Goal: Transaction & Acquisition: Purchase product/service

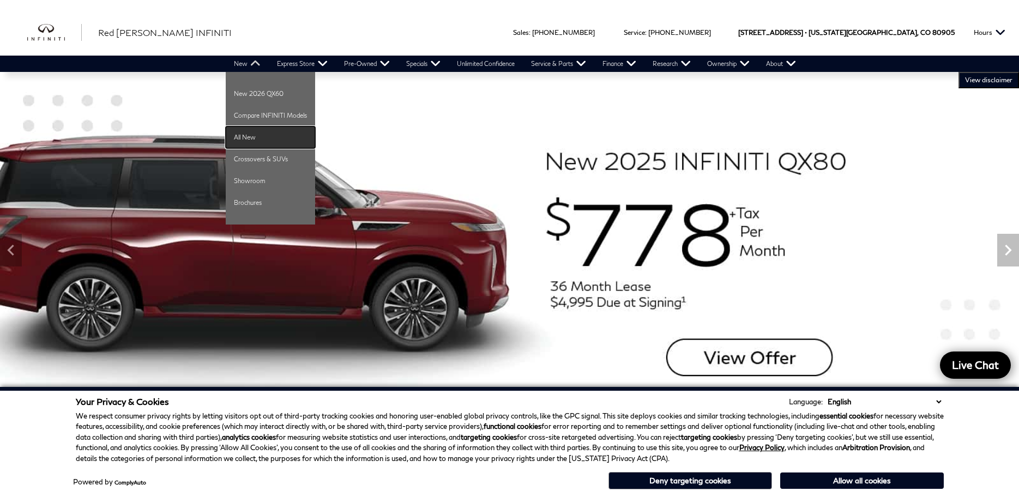
click at [245, 142] on link "All New" at bounding box center [270, 137] width 89 height 22
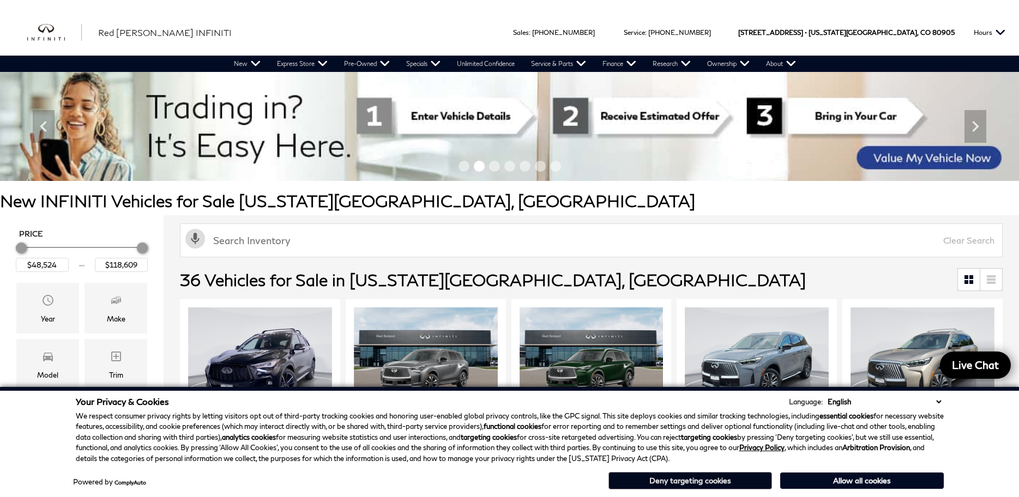
click at [688, 480] on button "Deny targeting cookies" at bounding box center [689, 480] width 163 height 17
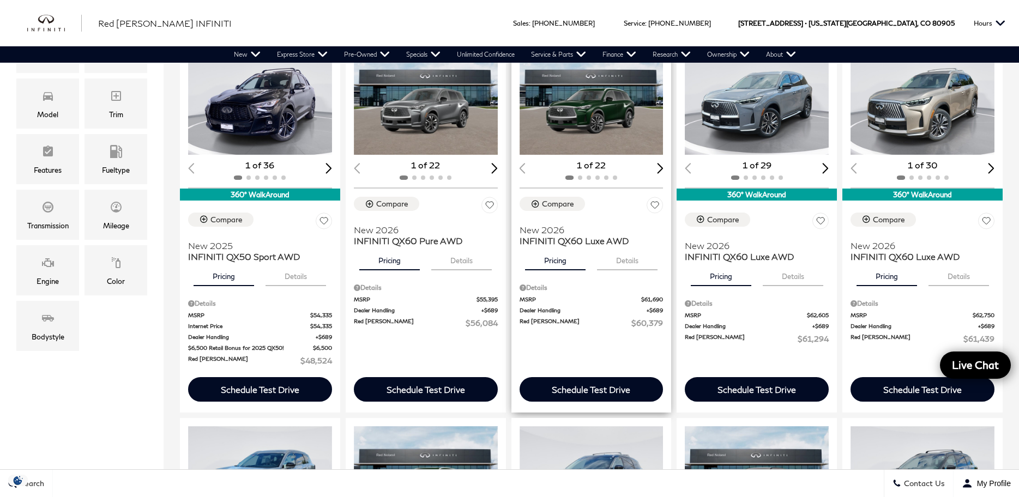
scroll to position [265, 0]
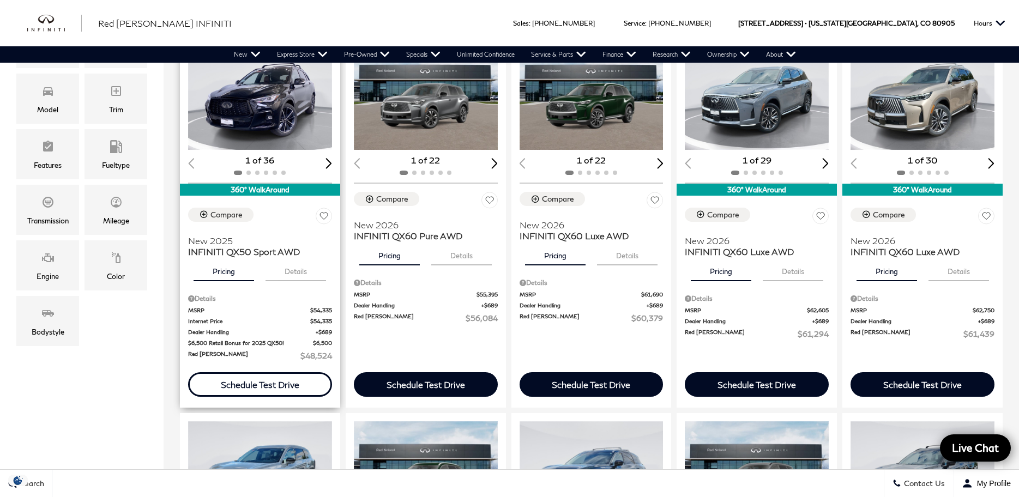
click at [301, 379] on div "Schedule Test Drive" at bounding box center [260, 384] width 144 height 25
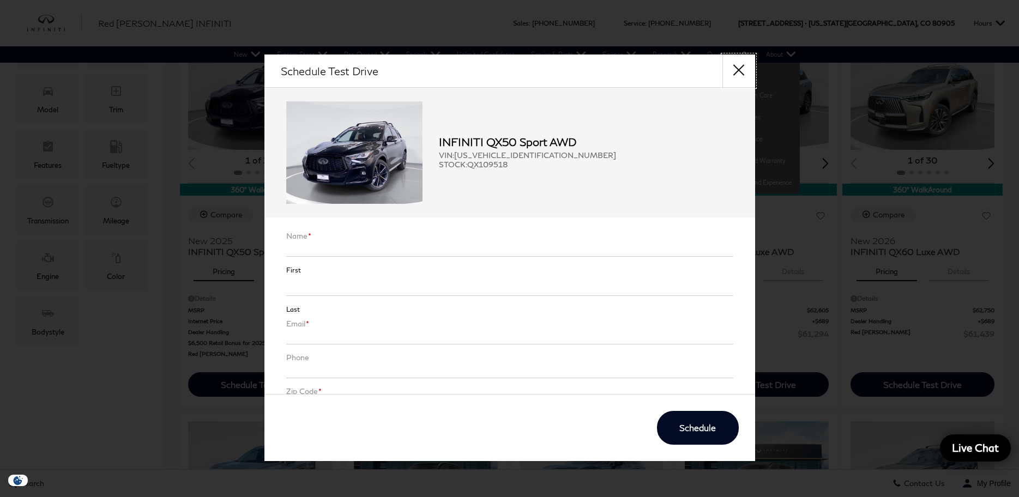
click at [749, 58] on button "close" at bounding box center [738, 70] width 33 height 33
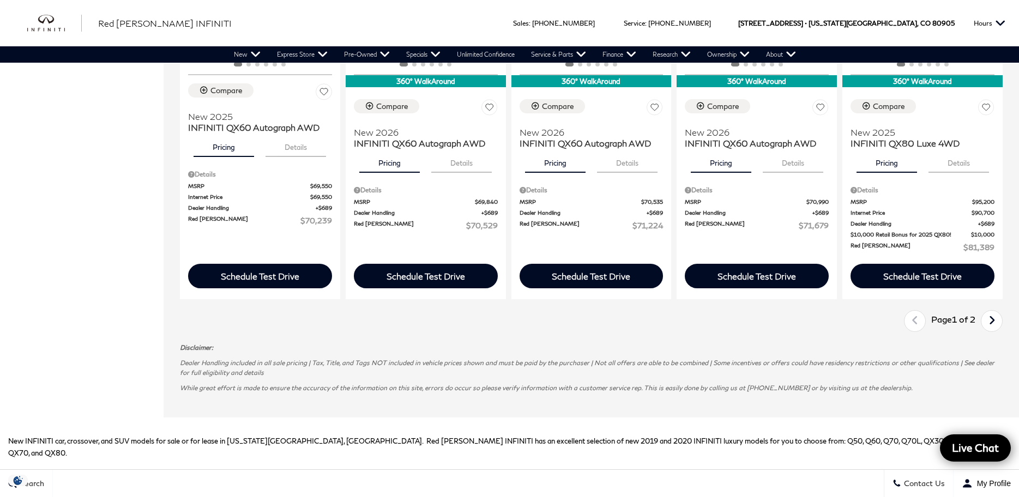
scroll to position [1488, 0]
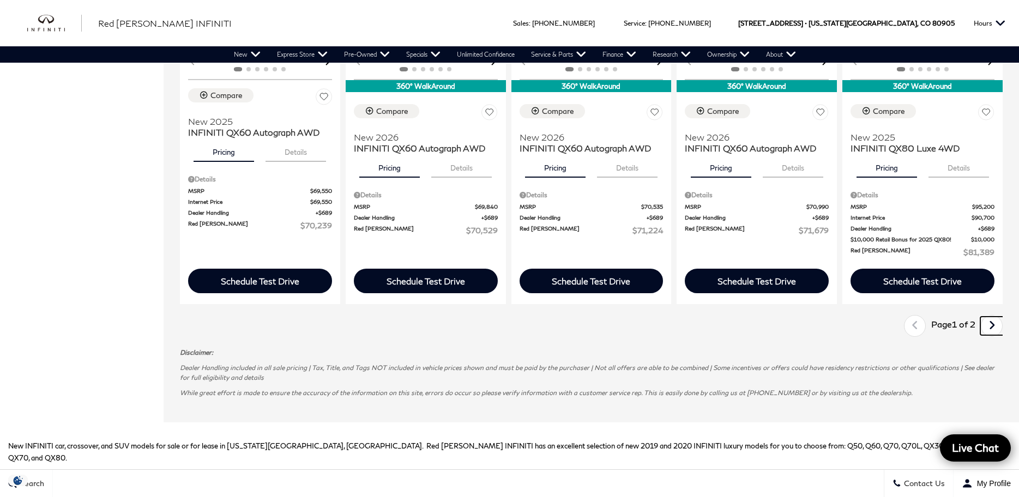
click at [986, 326] on link "Next" at bounding box center [991, 326] width 23 height 19
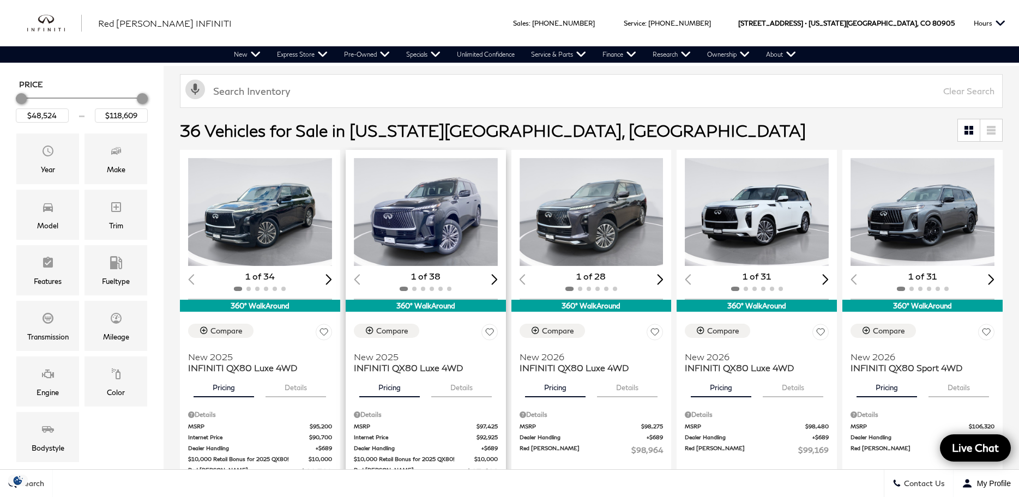
scroll to position [147, 0]
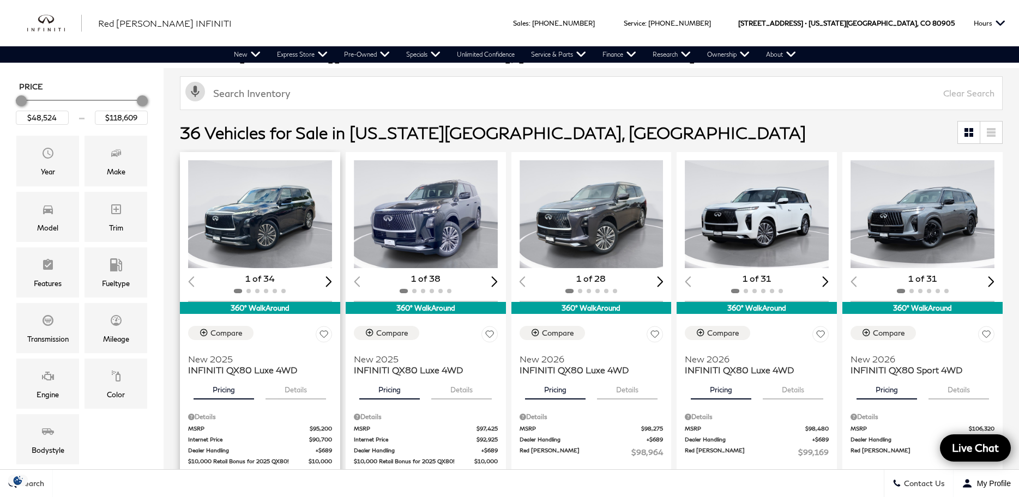
click at [315, 260] on img "1 / 2" at bounding box center [260, 214] width 144 height 108
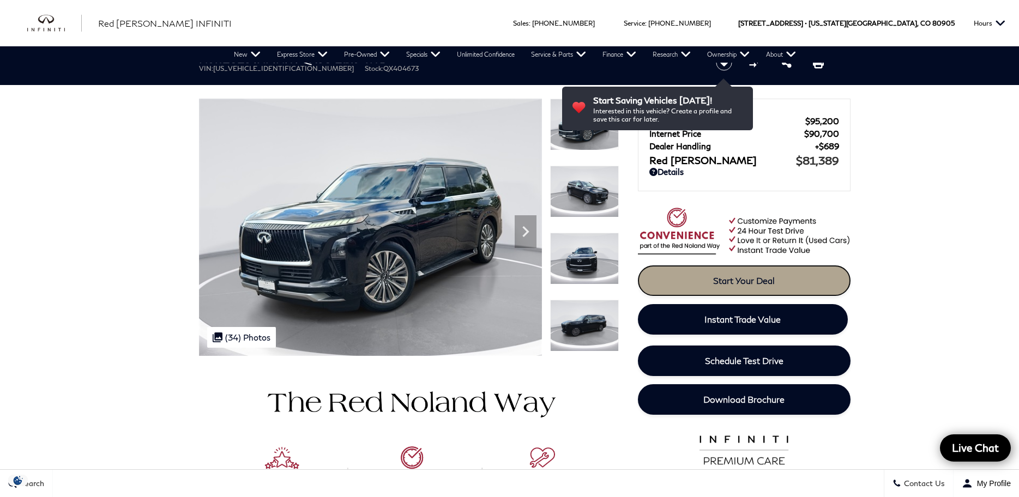
click at [667, 281] on link "Start Your Deal" at bounding box center [744, 280] width 213 height 31
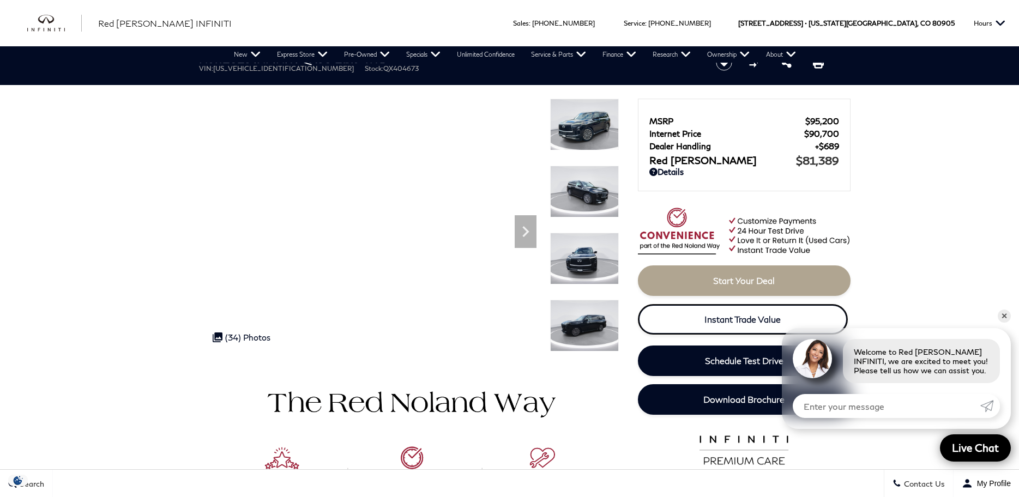
click at [663, 323] on link "Instant Trade Value" at bounding box center [743, 319] width 210 height 31
